Goal: Use online tool/utility

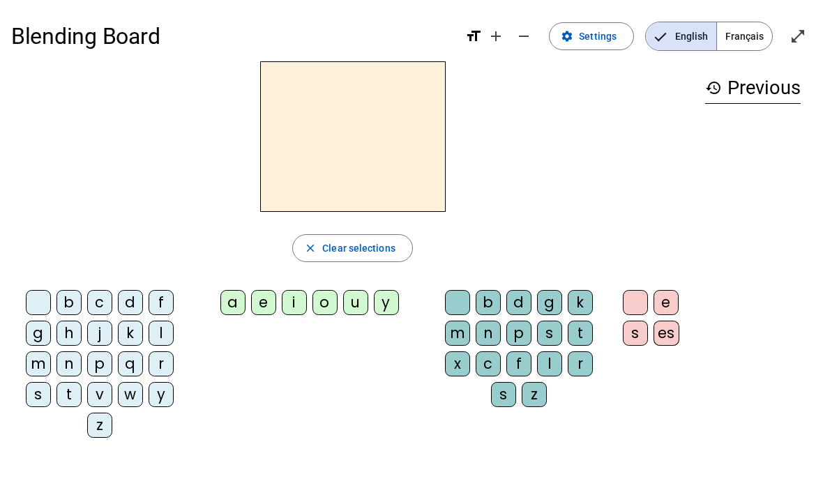
click at [812, 35] on span "Enter full screen" at bounding box center [797, 36] width 33 height 33
click at [807, 86] on div "history Previous" at bounding box center [753, 244] width 118 height 366
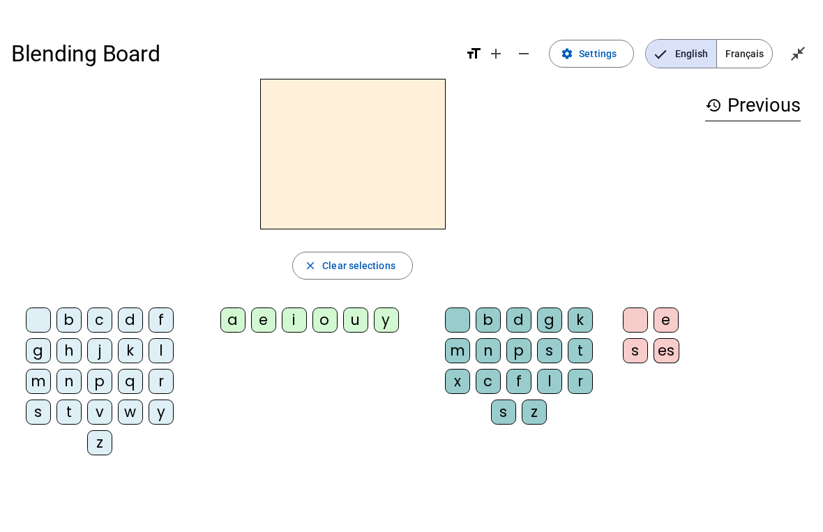
scroll to position [17, 0]
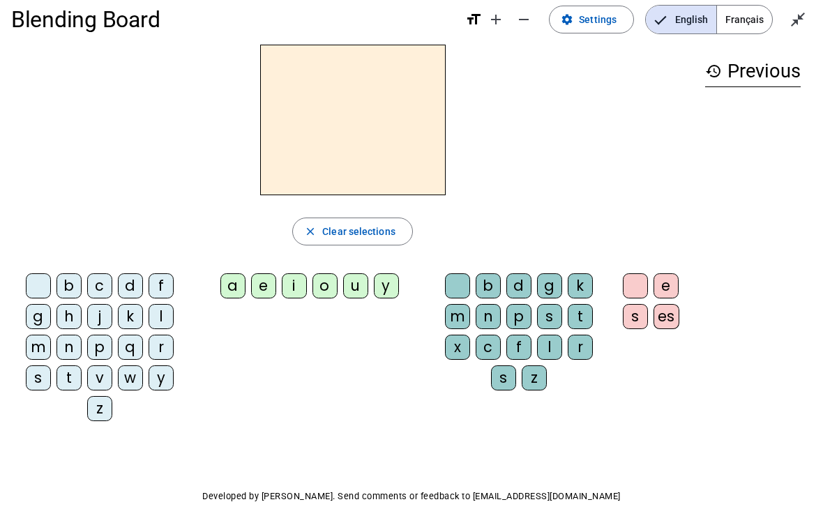
click at [157, 296] on div "f" at bounding box center [161, 285] width 25 height 25
click at [307, 231] on mat-icon "close" at bounding box center [310, 231] width 13 height 13
click at [298, 223] on span "button" at bounding box center [352, 231] width 119 height 33
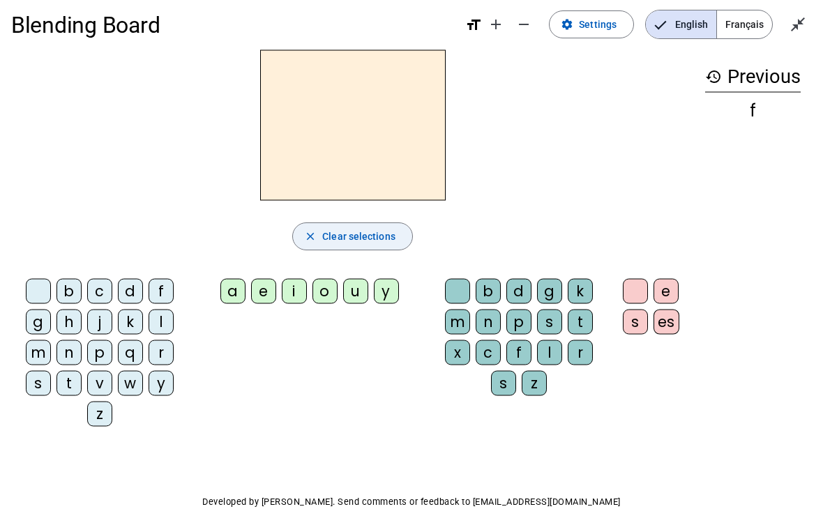
scroll to position [13, 0]
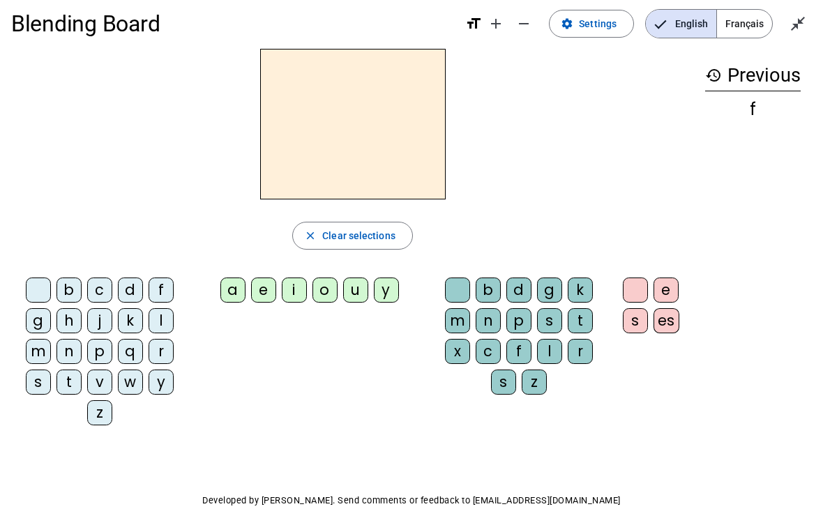
click at [163, 313] on div "l" at bounding box center [161, 320] width 25 height 25
click at [237, 281] on div "a" at bounding box center [232, 290] width 25 height 25
click at [260, 281] on div "e" at bounding box center [263, 290] width 25 height 25
click at [353, 281] on div "u" at bounding box center [355, 290] width 25 height 25
click at [62, 362] on div "n" at bounding box center [69, 351] width 25 height 25
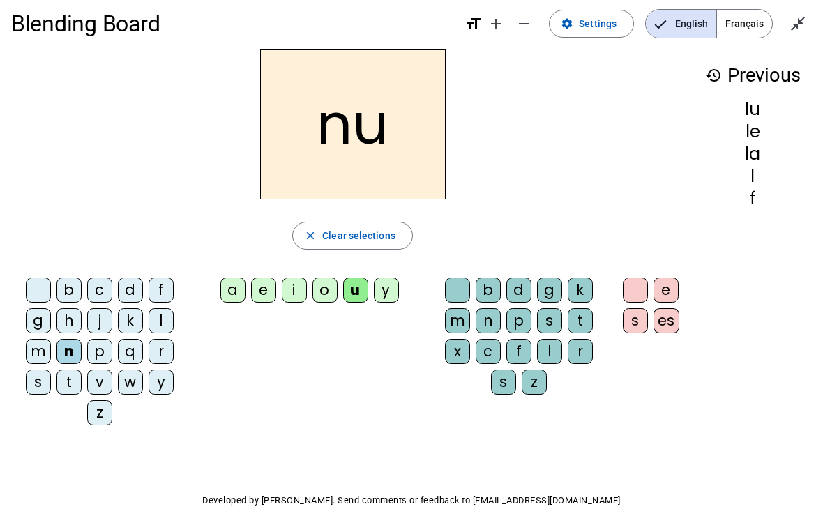
click at [70, 373] on div "t" at bounding box center [69, 382] width 25 height 25
click at [267, 274] on div "a e i o u y" at bounding box center [312, 293] width 237 height 42
click at [257, 278] on div "e" at bounding box center [263, 290] width 25 height 25
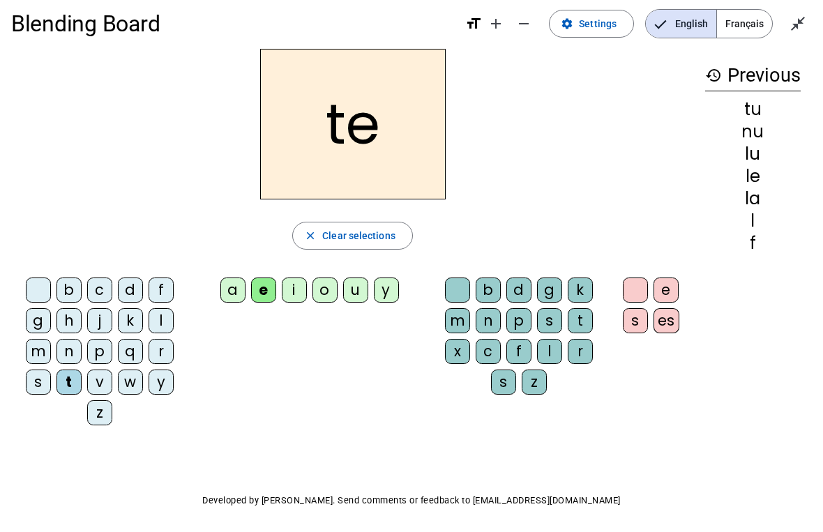
click at [225, 278] on div "a" at bounding box center [232, 290] width 25 height 25
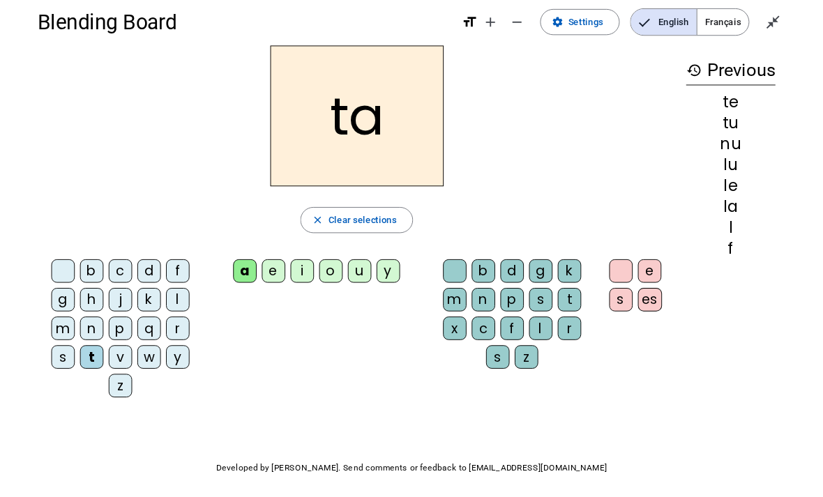
scroll to position [0, 0]
